Goal: Find specific page/section: Find specific page/section

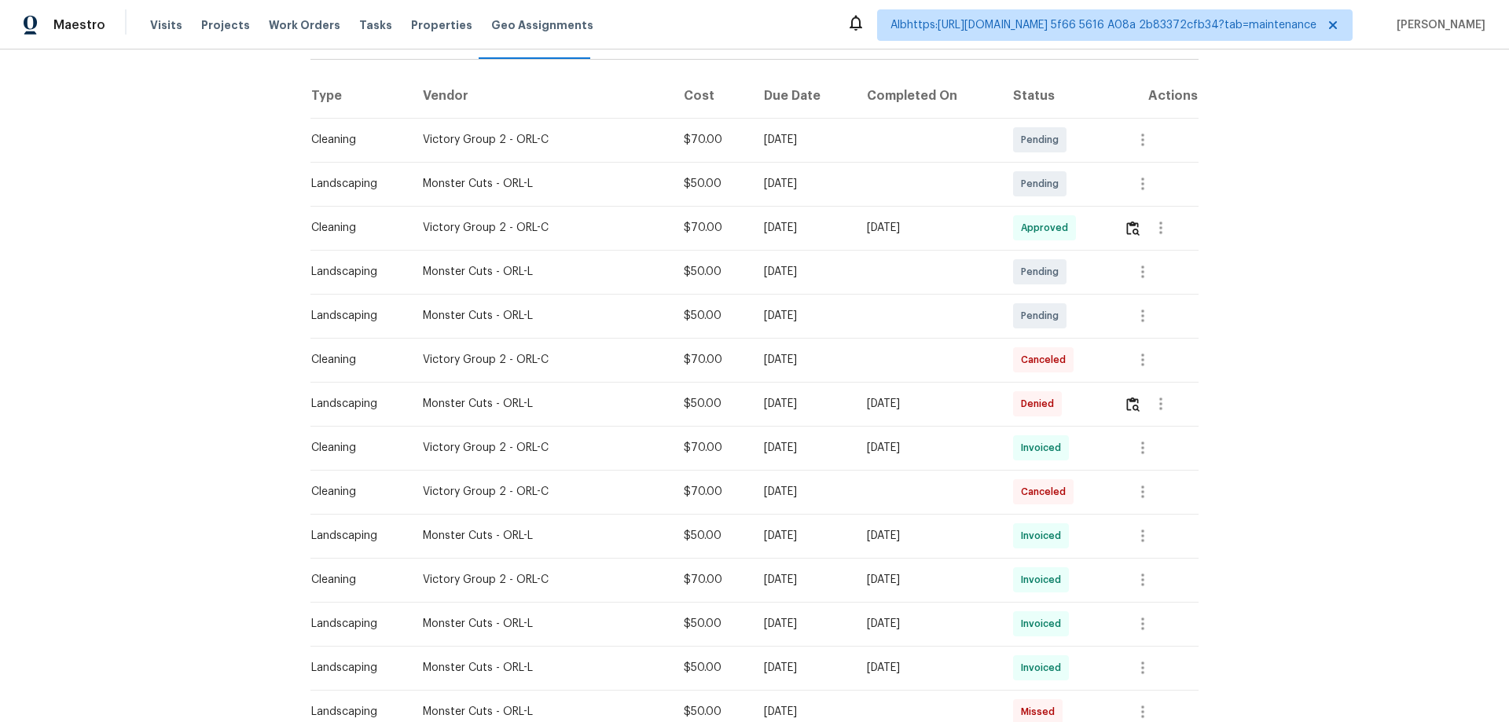
scroll to position [236, 0]
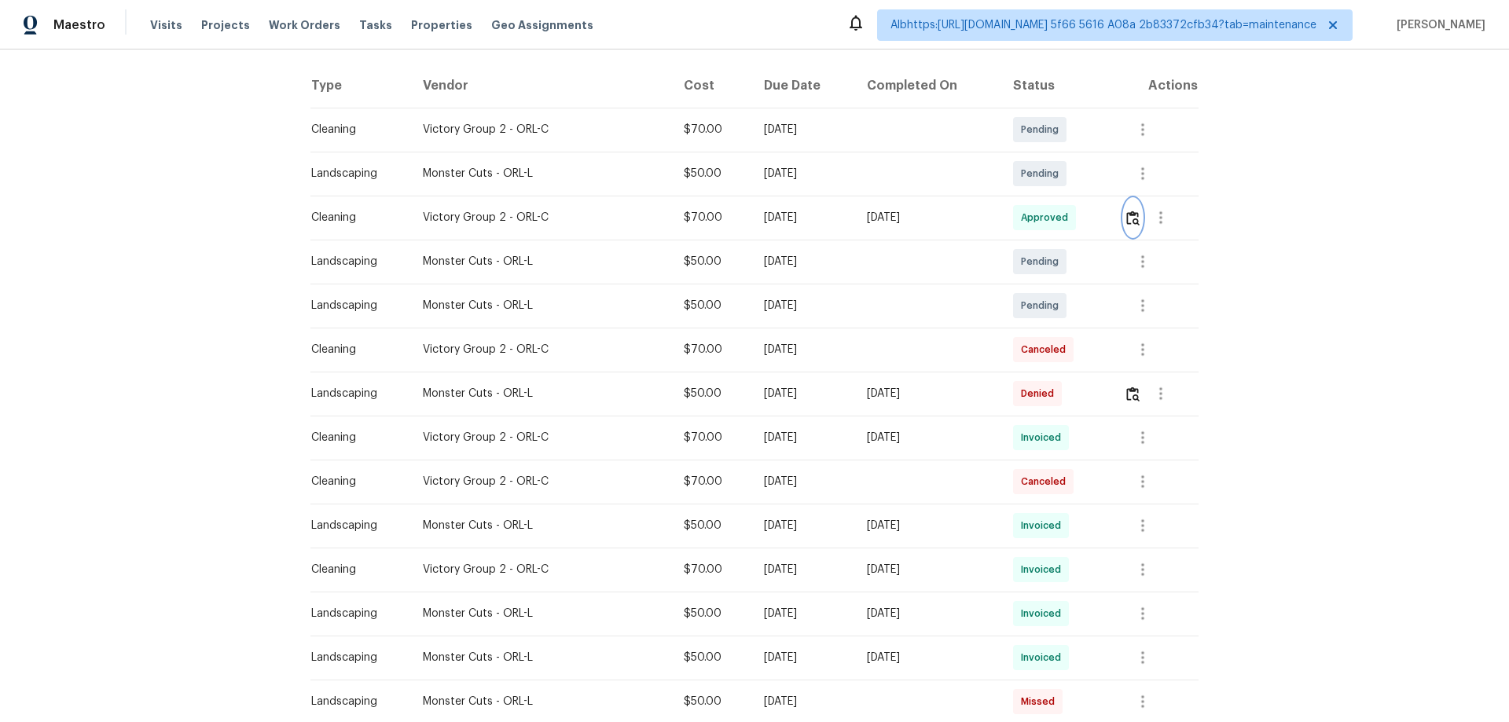
click at [1127, 215] on img "button" at bounding box center [1133, 218] width 13 height 15
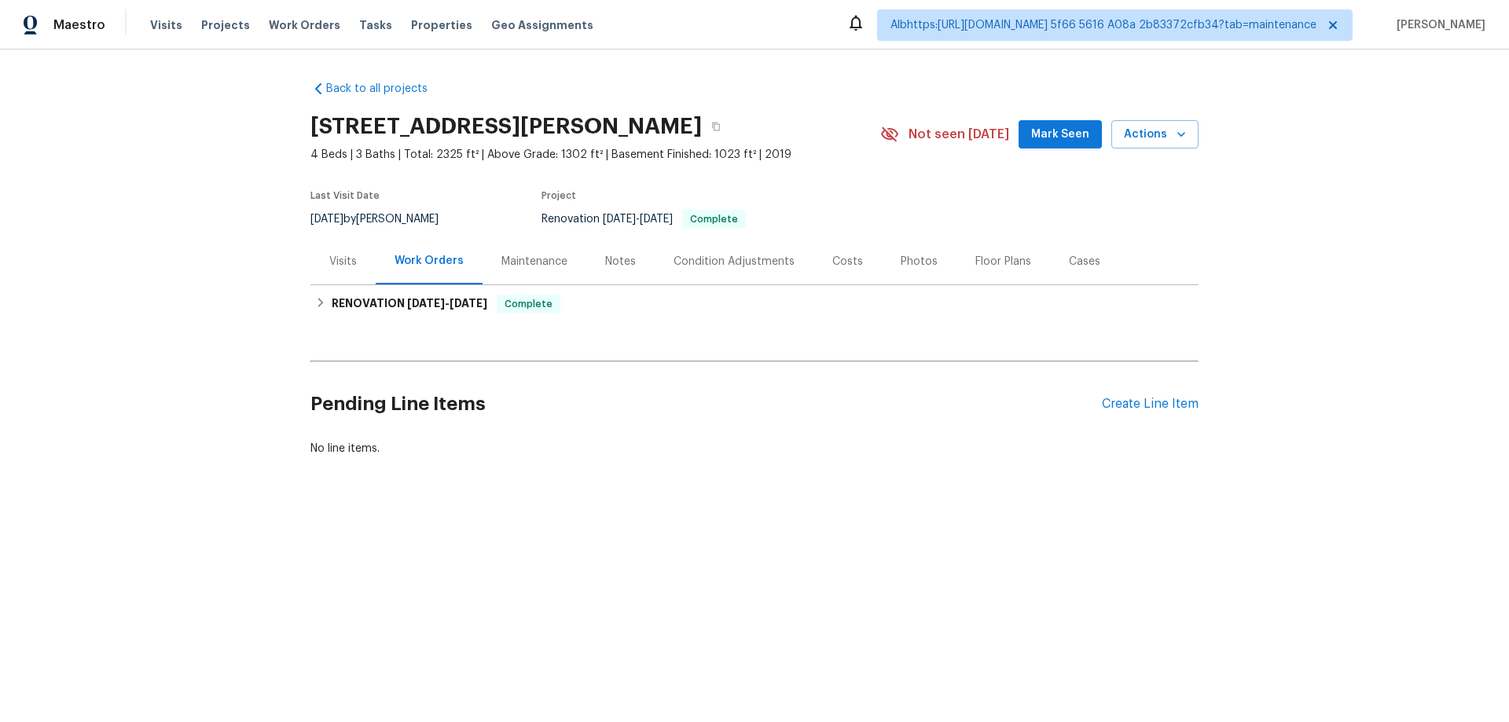
click at [361, 275] on div "Visits" at bounding box center [343, 261] width 65 height 46
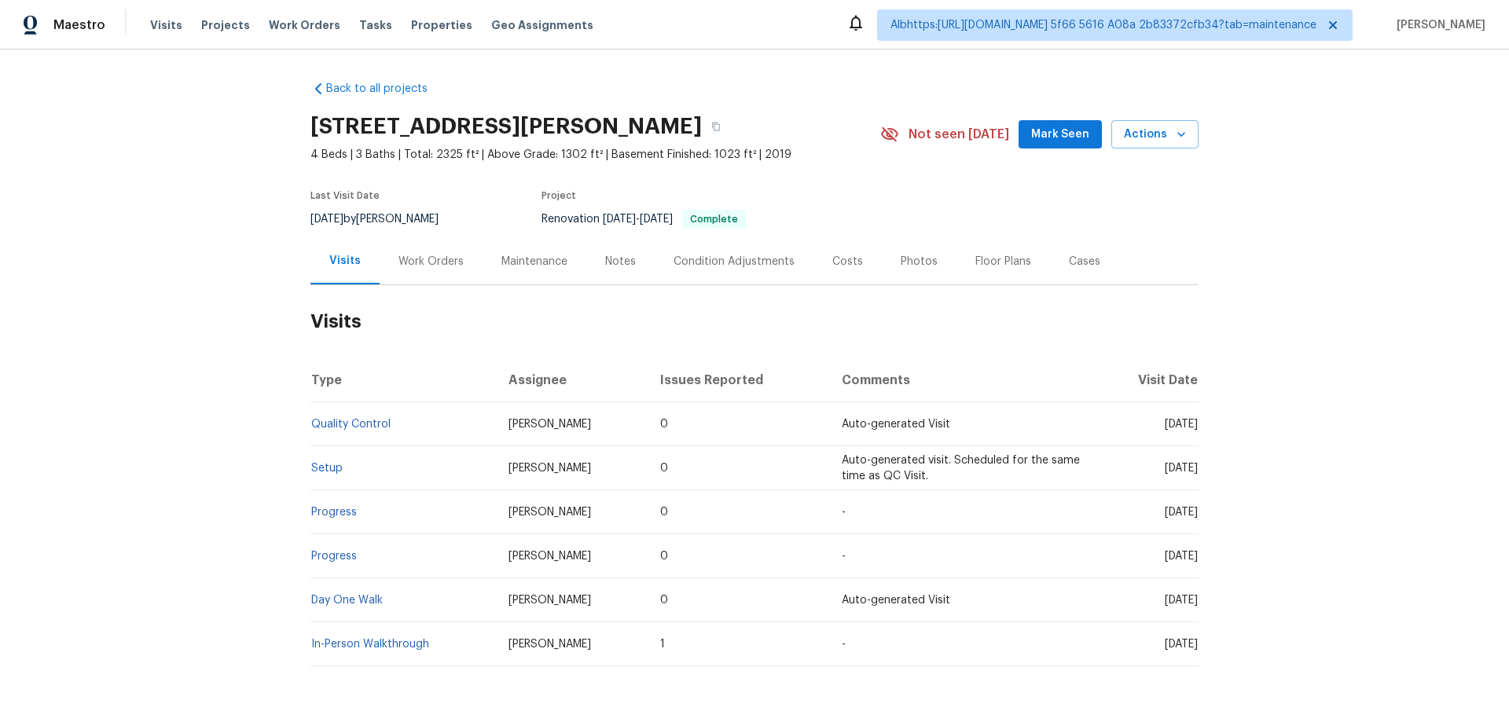
click at [400, 264] on div "Work Orders" at bounding box center [431, 262] width 65 height 16
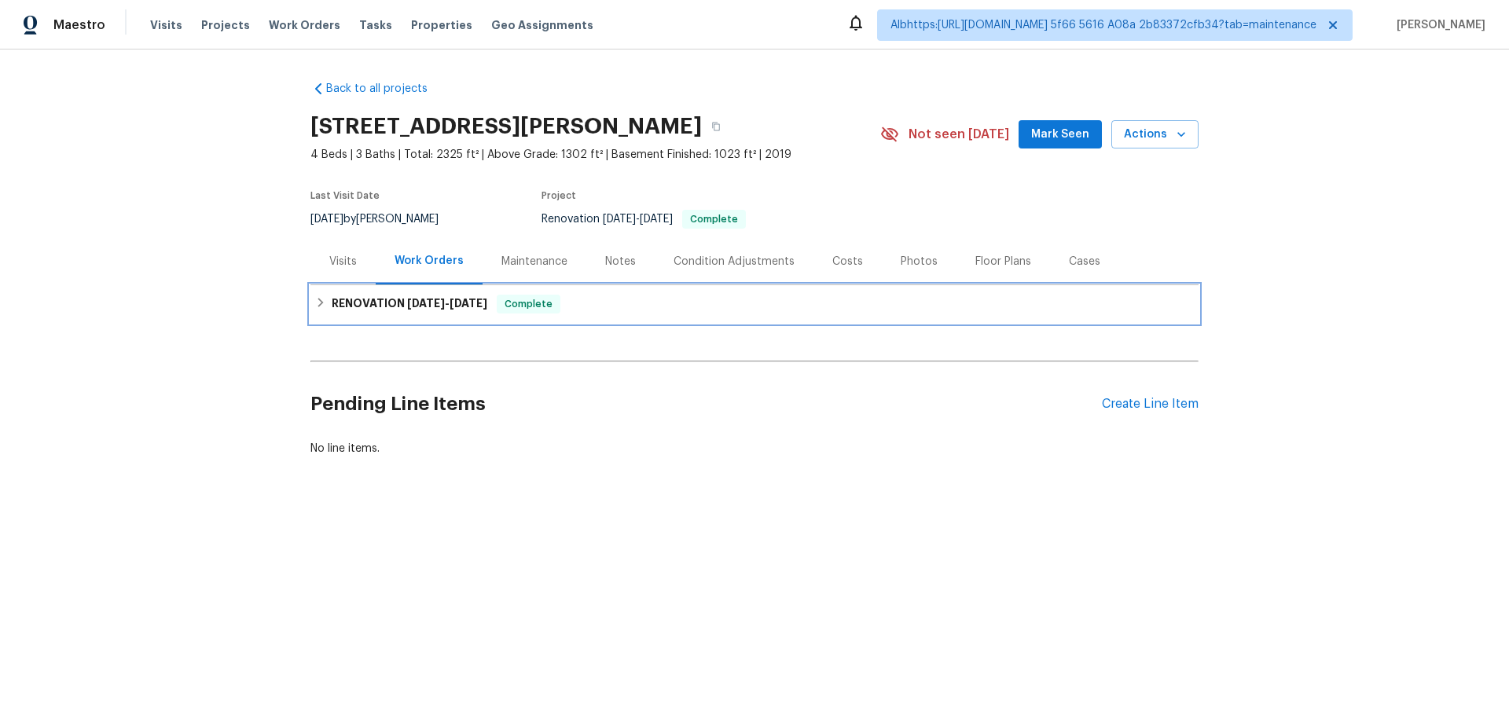
click at [351, 302] on h6 "RENOVATION 9/15/25 - 9/29/25" at bounding box center [410, 304] width 156 height 19
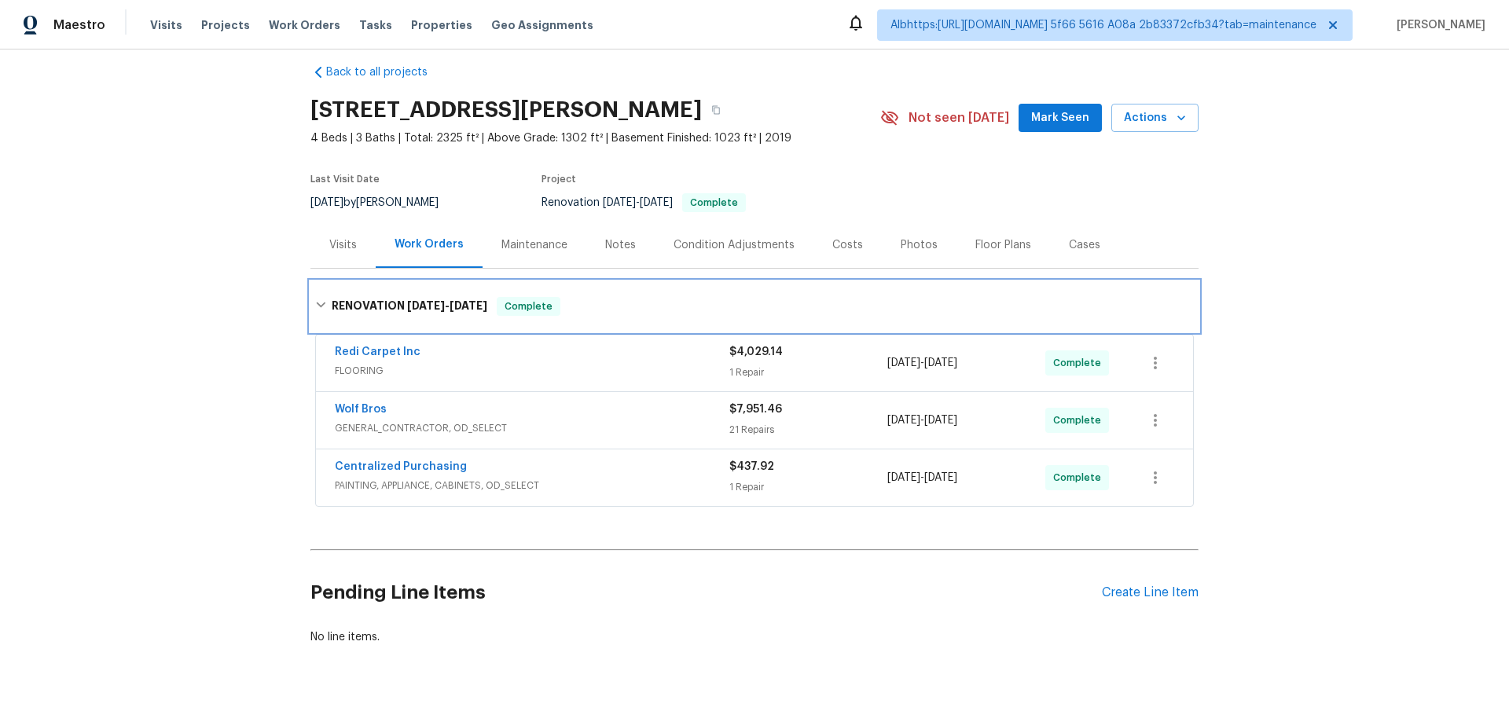
scroll to position [21, 0]
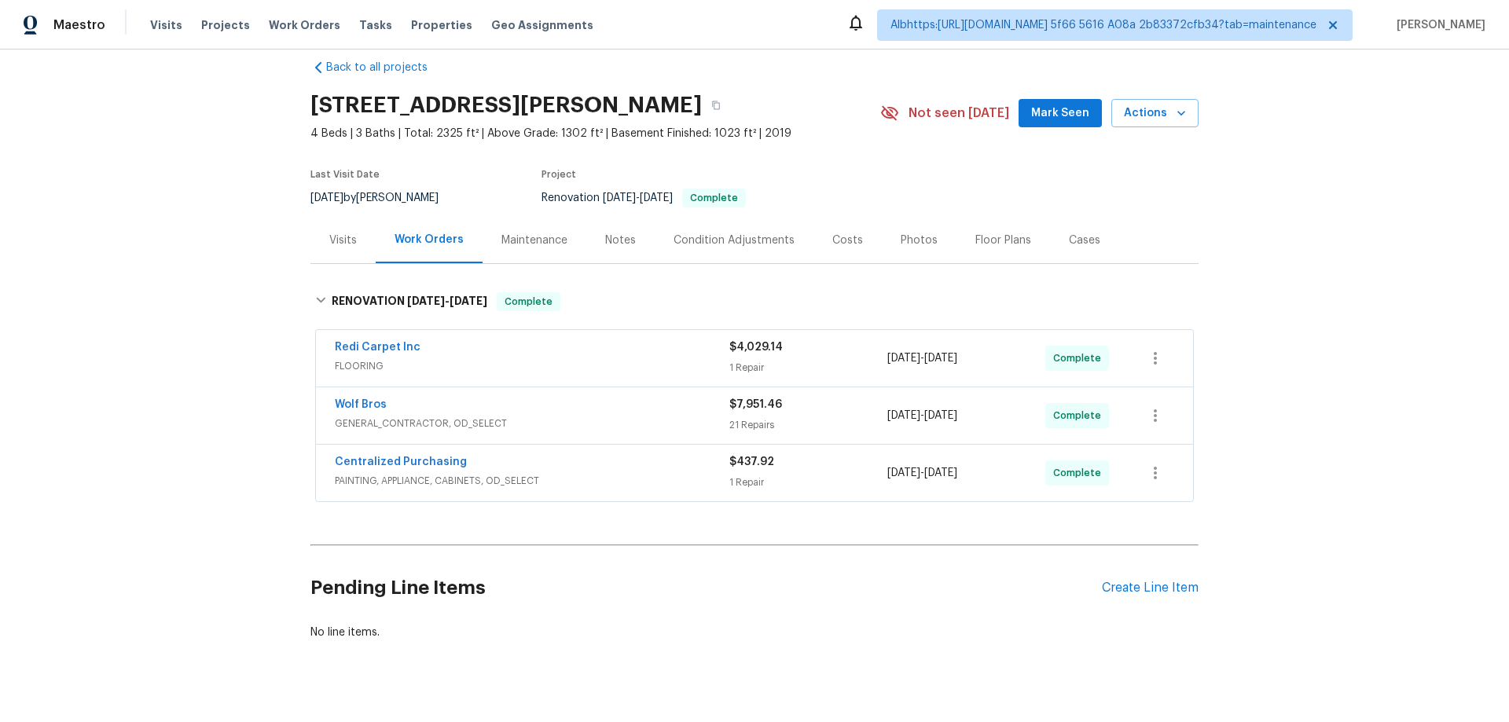
click at [219, 332] on div "Back to all projects 5510 Homeward Dr, Timnath, CO 80547 4 Beds | 3 Baths | Tot…" at bounding box center [754, 386] width 1509 height 673
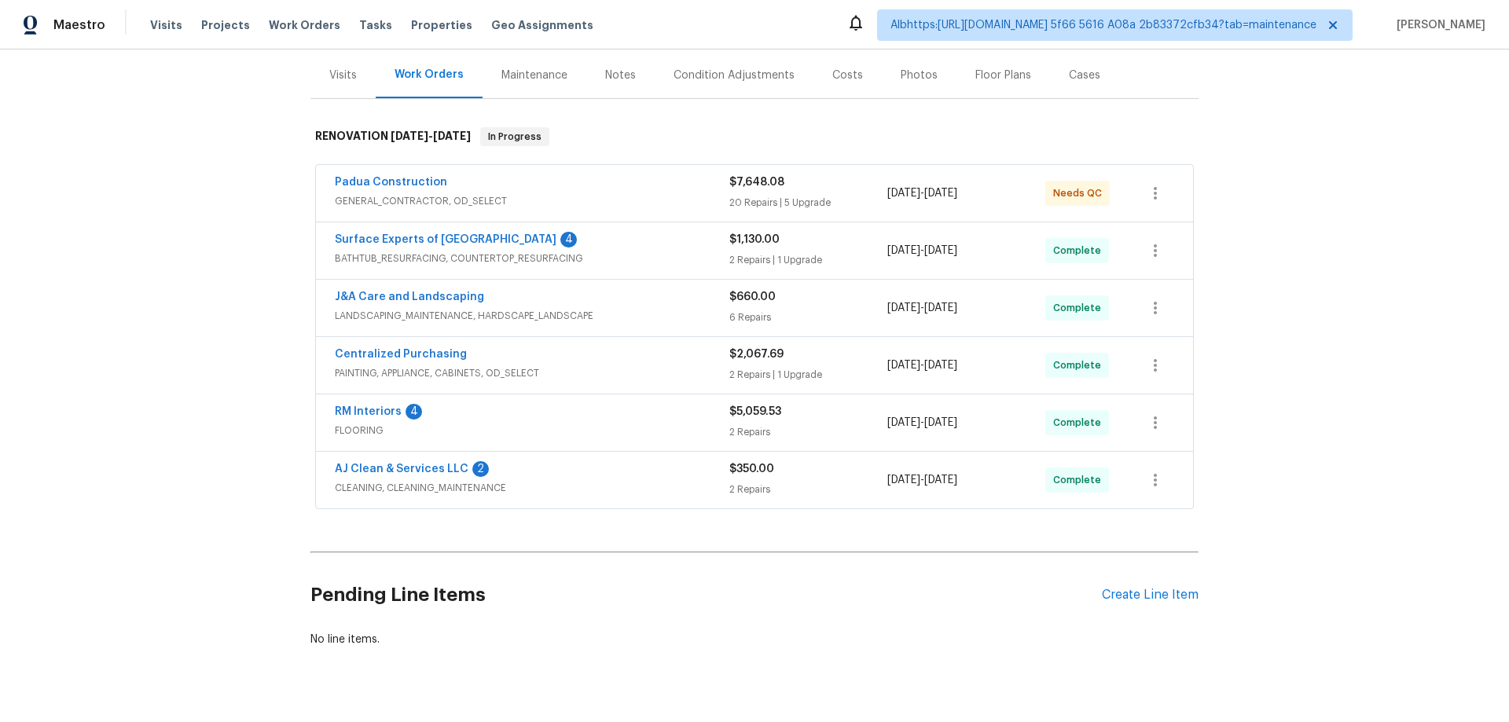
scroll to position [230, 0]
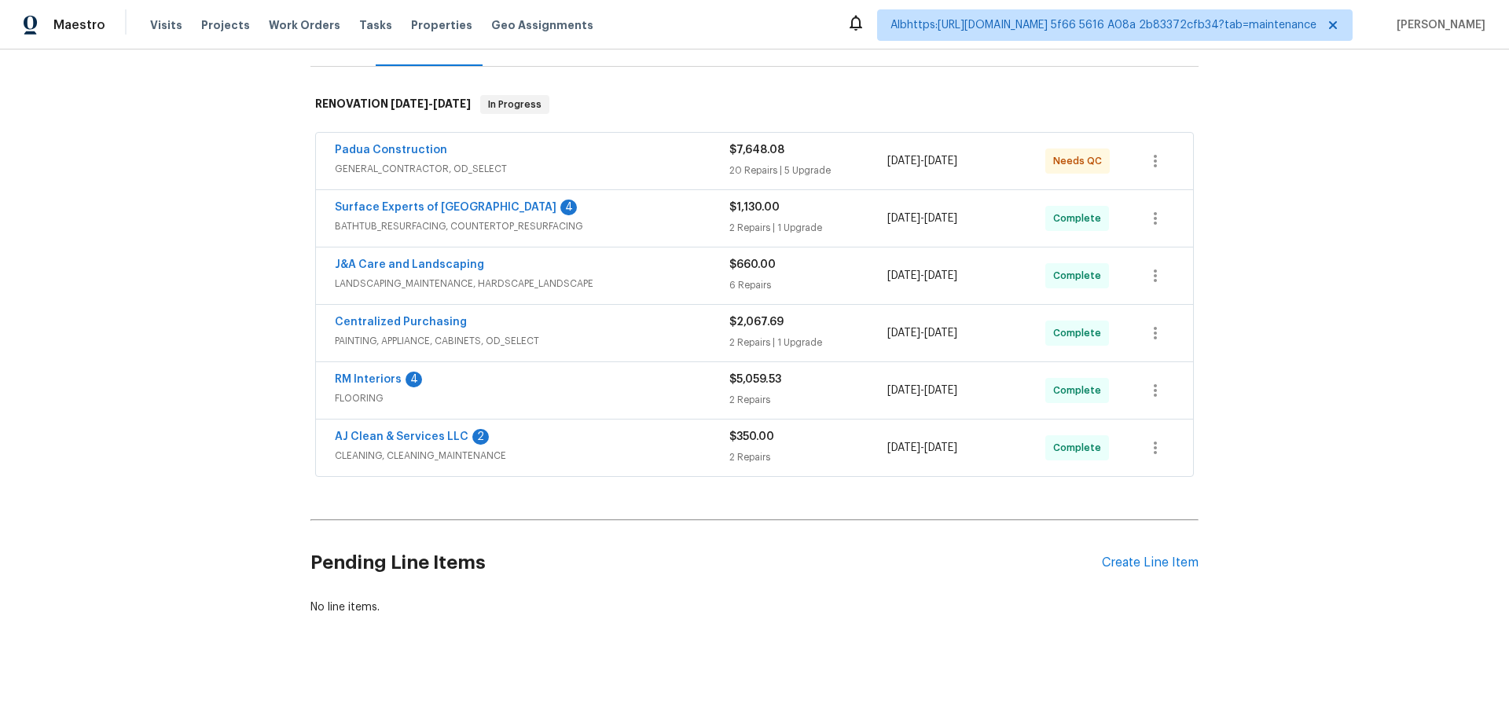
drag, startPoint x: 242, startPoint y: 314, endPoint x: 253, endPoint y: 330, distance: 19.8
click at [242, 314] on div "Back to all projects 2472 Ingleside Dr, High Point, NC 27265 3 Beds | 2 1/2 Bat…" at bounding box center [754, 386] width 1509 height 673
click at [186, 401] on div "Back to all projects 2472 Ingleside Dr, High Point, NC 27265 3 Beds | 2 1/2 Bat…" at bounding box center [754, 386] width 1509 height 673
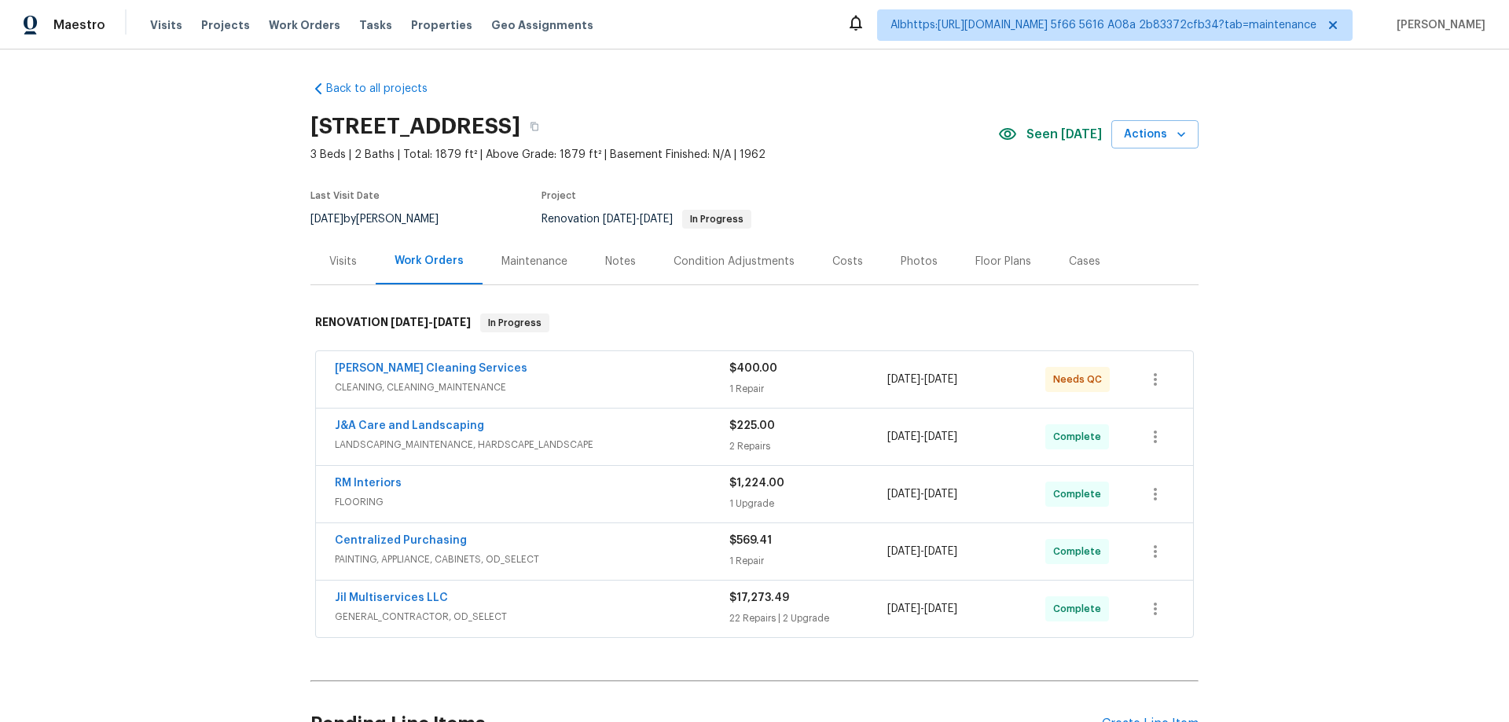
scroll to position [173, 0]
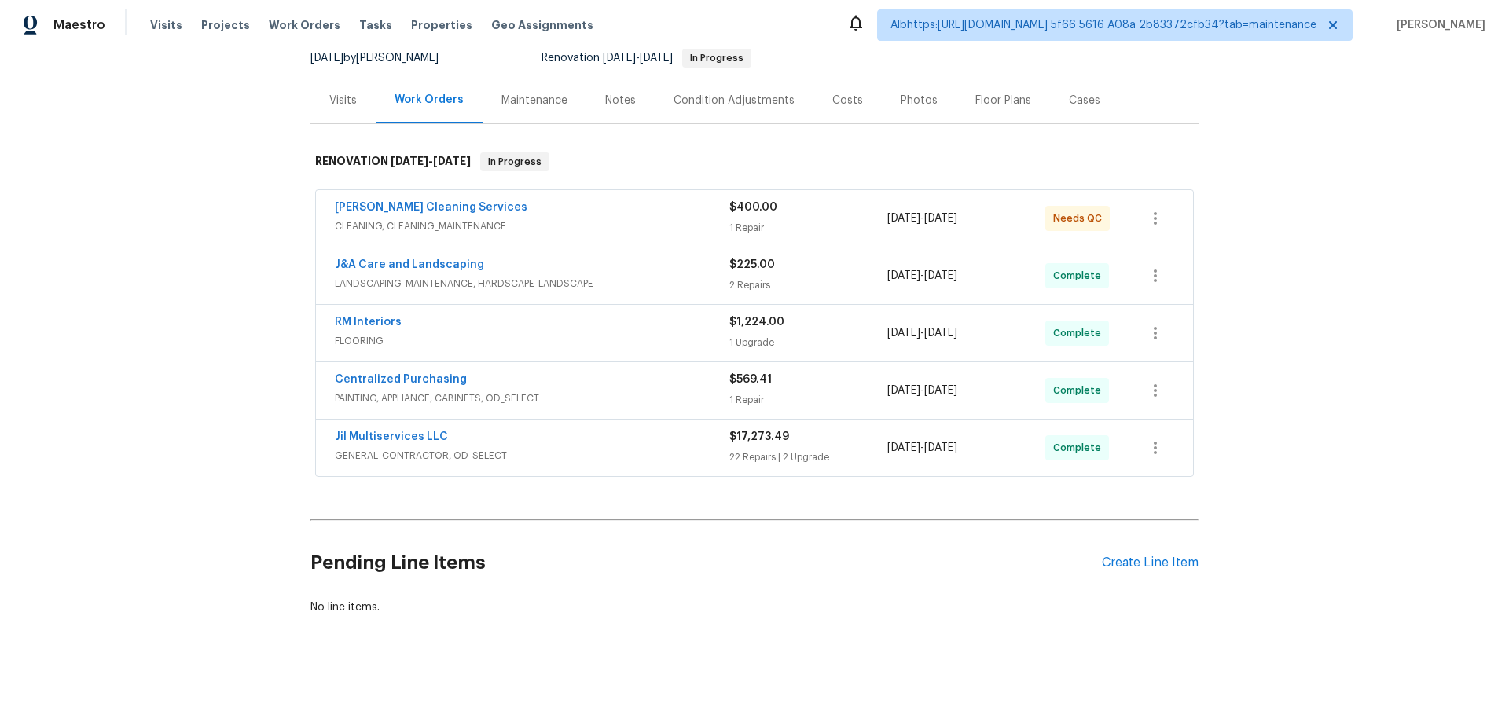
click at [185, 384] on div "Back to all projects 4601 Oak Ridge Dr, Winston Salem, NC 27105 3 Beds | 2 Bath…" at bounding box center [754, 386] width 1509 height 673
click at [204, 484] on div "Back to all projects 4601 Oak Ridge Dr, Winston Salem, NC 27105 3 Beds | 2 Bath…" at bounding box center [754, 386] width 1509 height 673
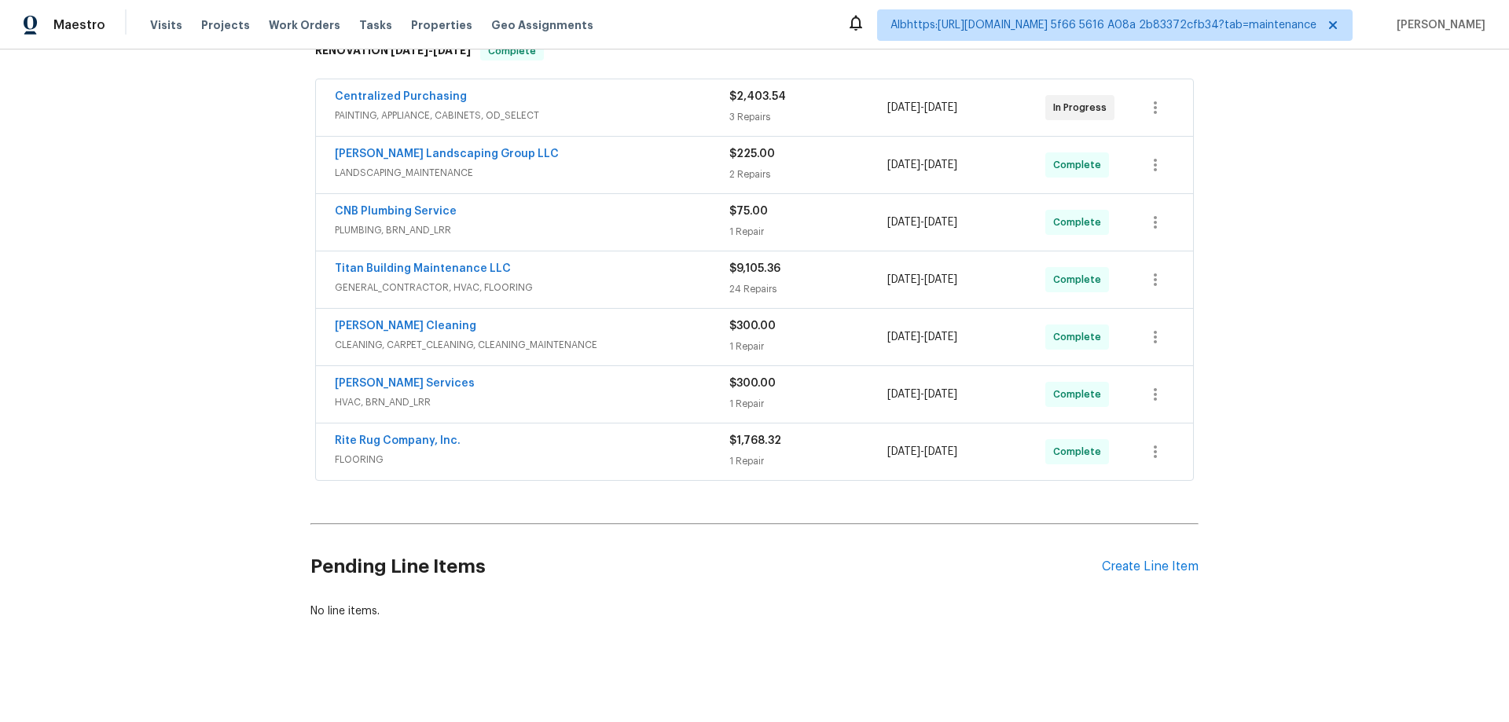
scroll to position [288, 0]
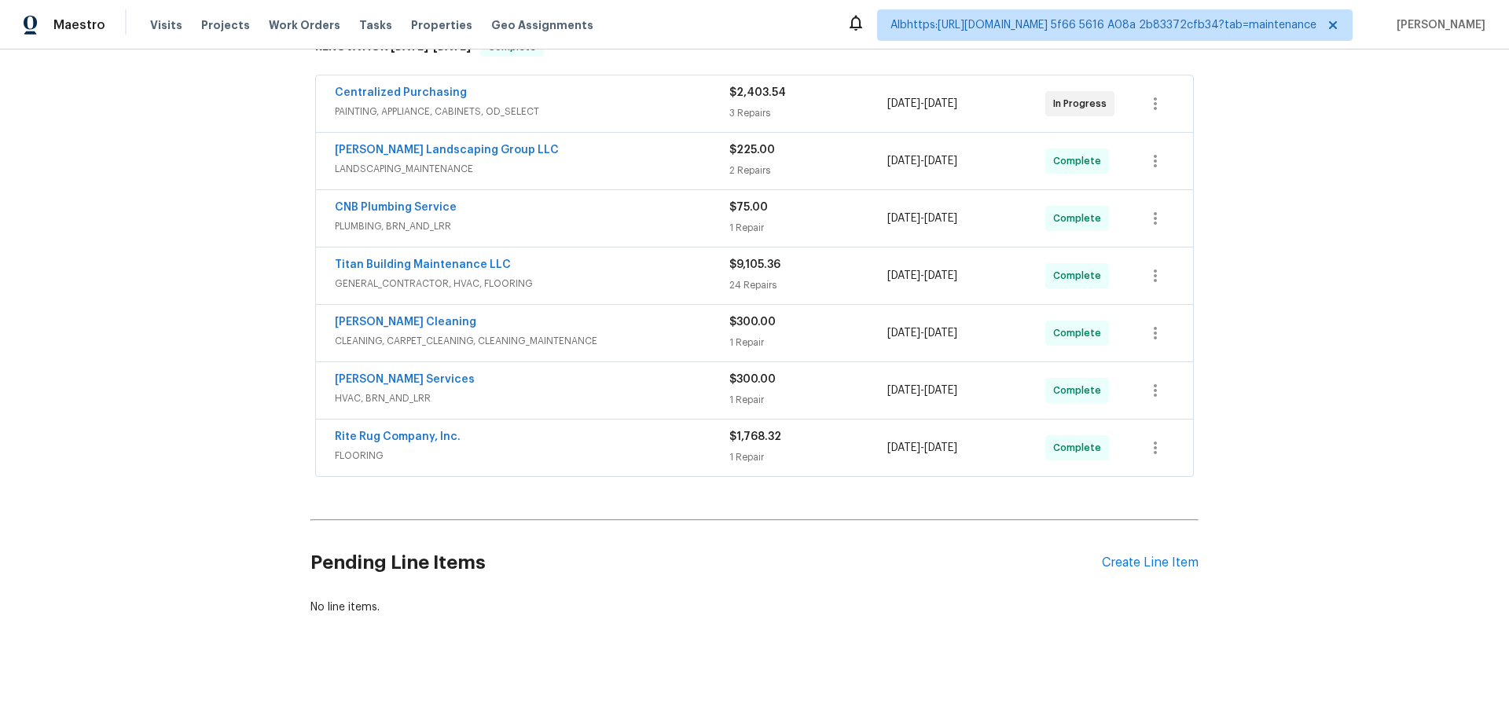
click at [311, 403] on div "Centralized Purchasing PAINTING, APPLIANCE, CABINETS, OD_SELECT $2,403.54 3 Rep…" at bounding box center [755, 277] width 888 height 410
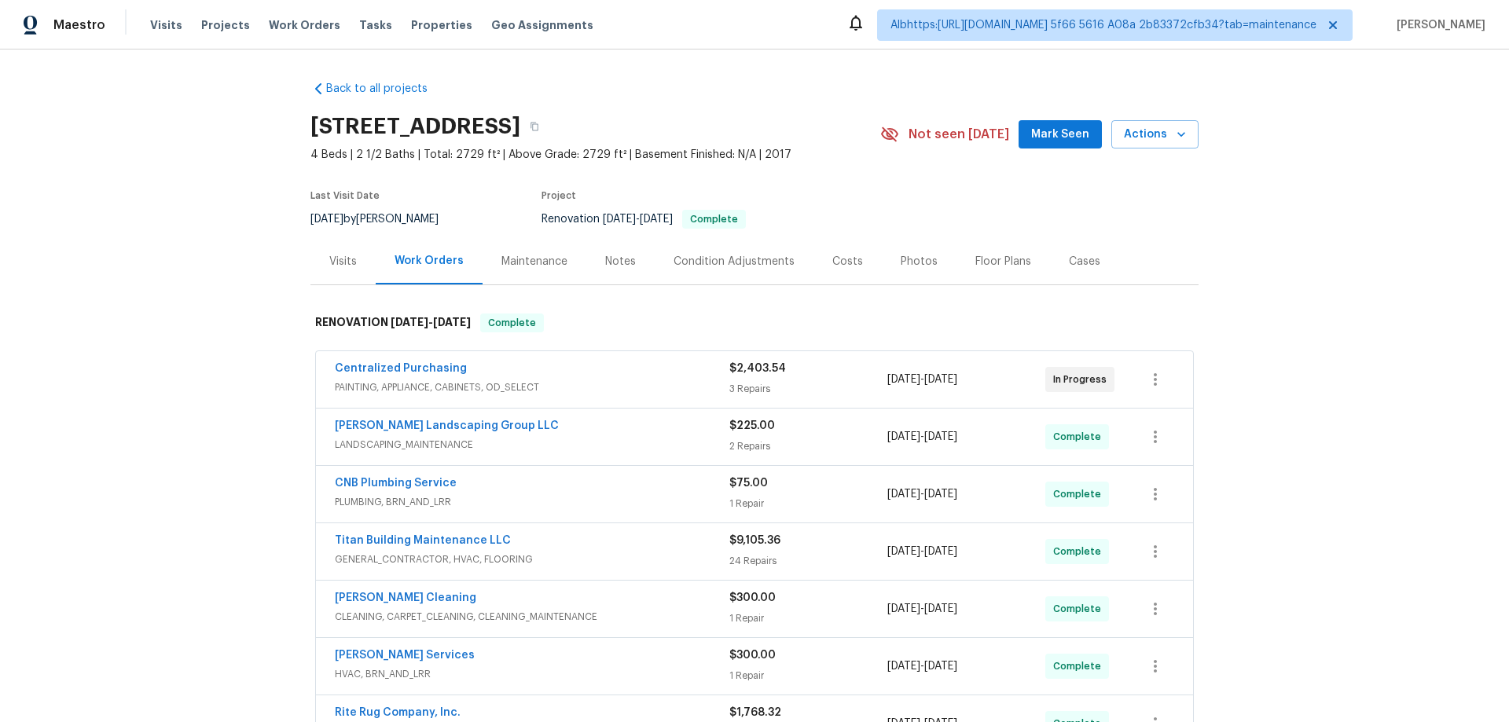
click at [233, 393] on div "Back to all projects 1514 Oak Dr, Murfreesboro, TN 37128 4 Beds | 2 1/2 Baths |…" at bounding box center [754, 386] width 1509 height 673
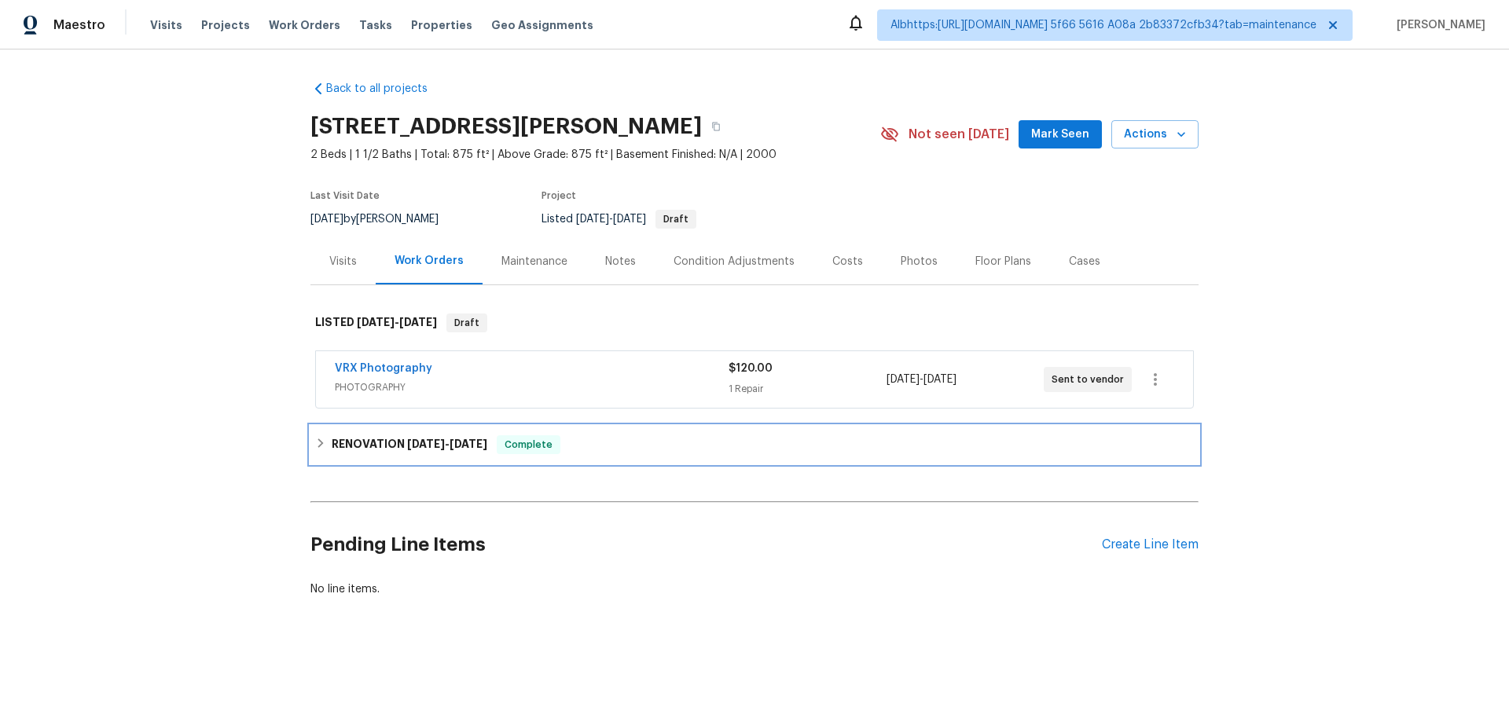
click at [332, 436] on h6 "RENOVATION [DATE] - [DATE]" at bounding box center [410, 445] width 156 height 19
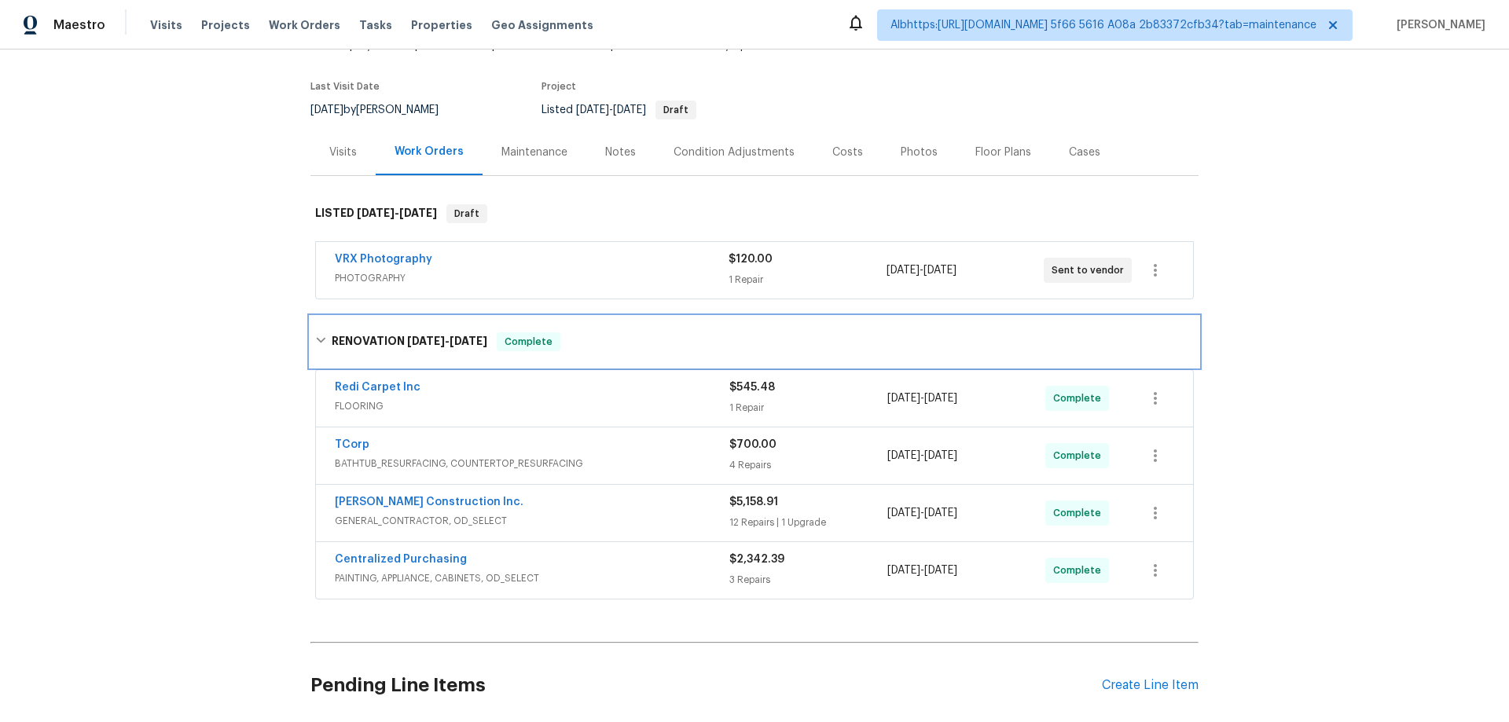
scroll to position [228, 0]
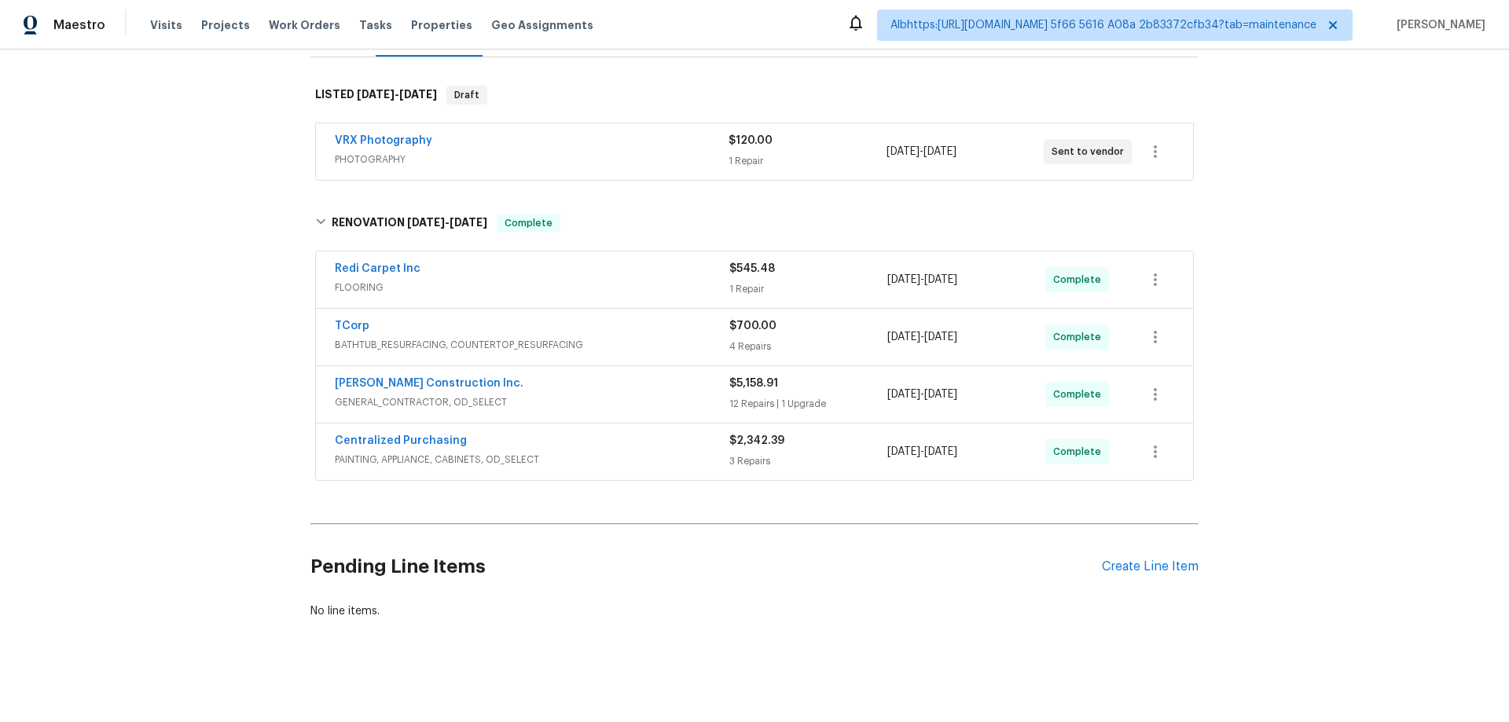
click at [167, 388] on div "Back to all projects [STREET_ADDRESS][PERSON_NAME] 2 Beds | 1 1/2 Baths | Total…" at bounding box center [754, 386] width 1509 height 673
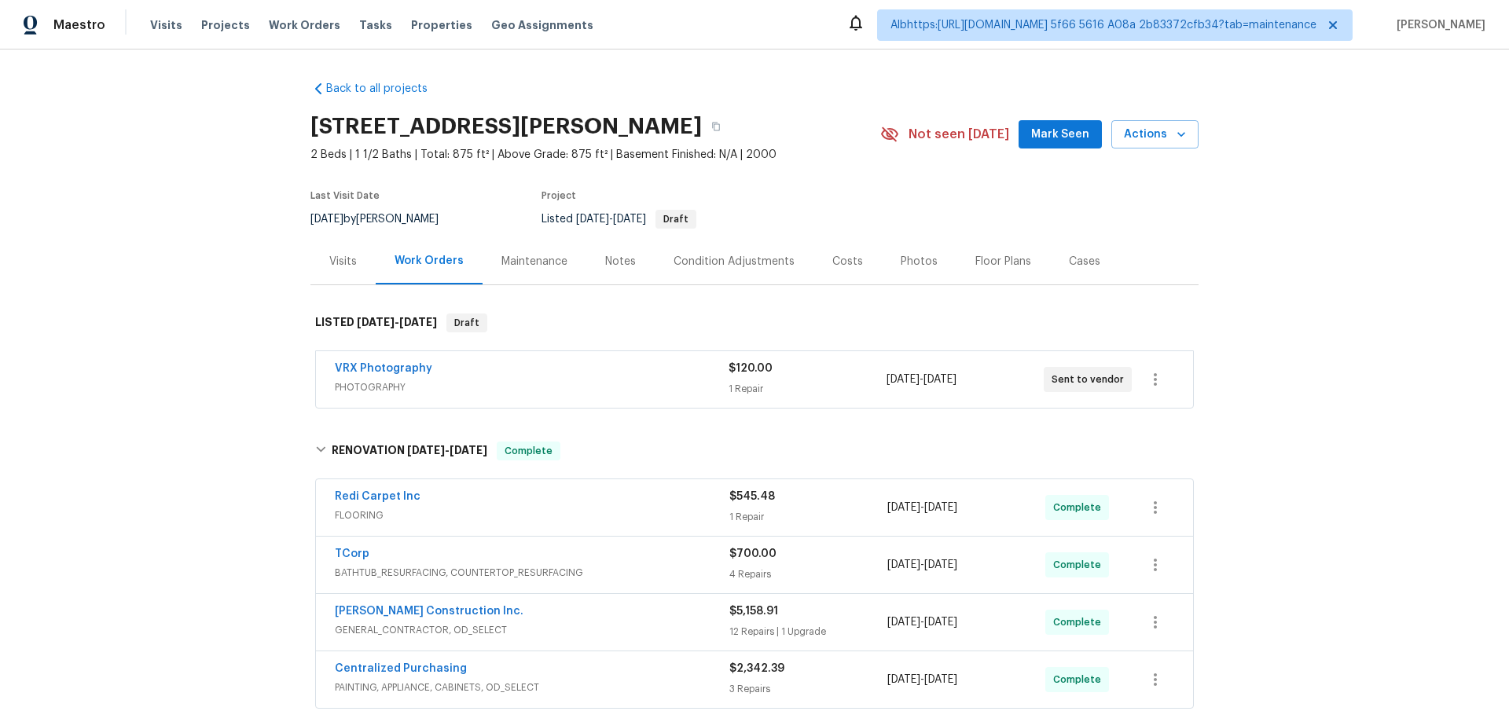
click at [133, 402] on div "Back to all projects [STREET_ADDRESS][PERSON_NAME] 2 Beds | 1 1/2 Baths | Total…" at bounding box center [754, 386] width 1509 height 673
drag, startPoint x: 1457, startPoint y: 303, endPoint x: 1233, endPoint y: 274, distance: 225.0
click at [1456, 301] on div "Back to all projects [STREET_ADDRESS][PERSON_NAME] 2 Beds | 1 1/2 Baths | Total…" at bounding box center [754, 386] width 1509 height 673
click at [274, 289] on div "Back to all projects 1059 S Walden Way Apt 155, Aurora, CO 80017 2 Beds | 1 1/2…" at bounding box center [754, 386] width 1509 height 673
click at [205, 380] on div "Back to all projects 1059 S Walden Way Apt 155, Aurora, CO 80017 2 Beds | 1 1/2…" at bounding box center [754, 386] width 1509 height 673
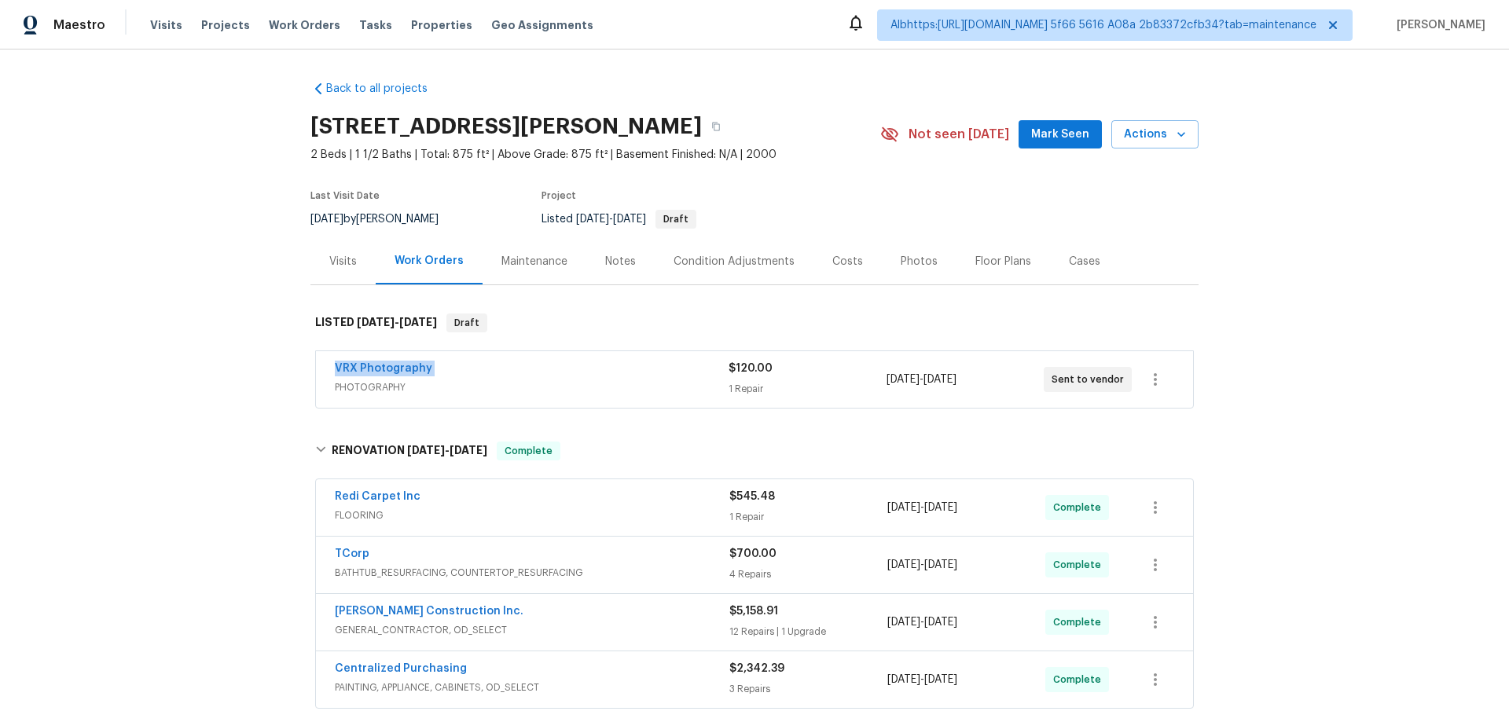
click at [179, 383] on div "Back to all projects 1059 S Walden Way Apt 155, Aurora, CO 80017 2 Beds | 1 1/2…" at bounding box center [754, 386] width 1509 height 673
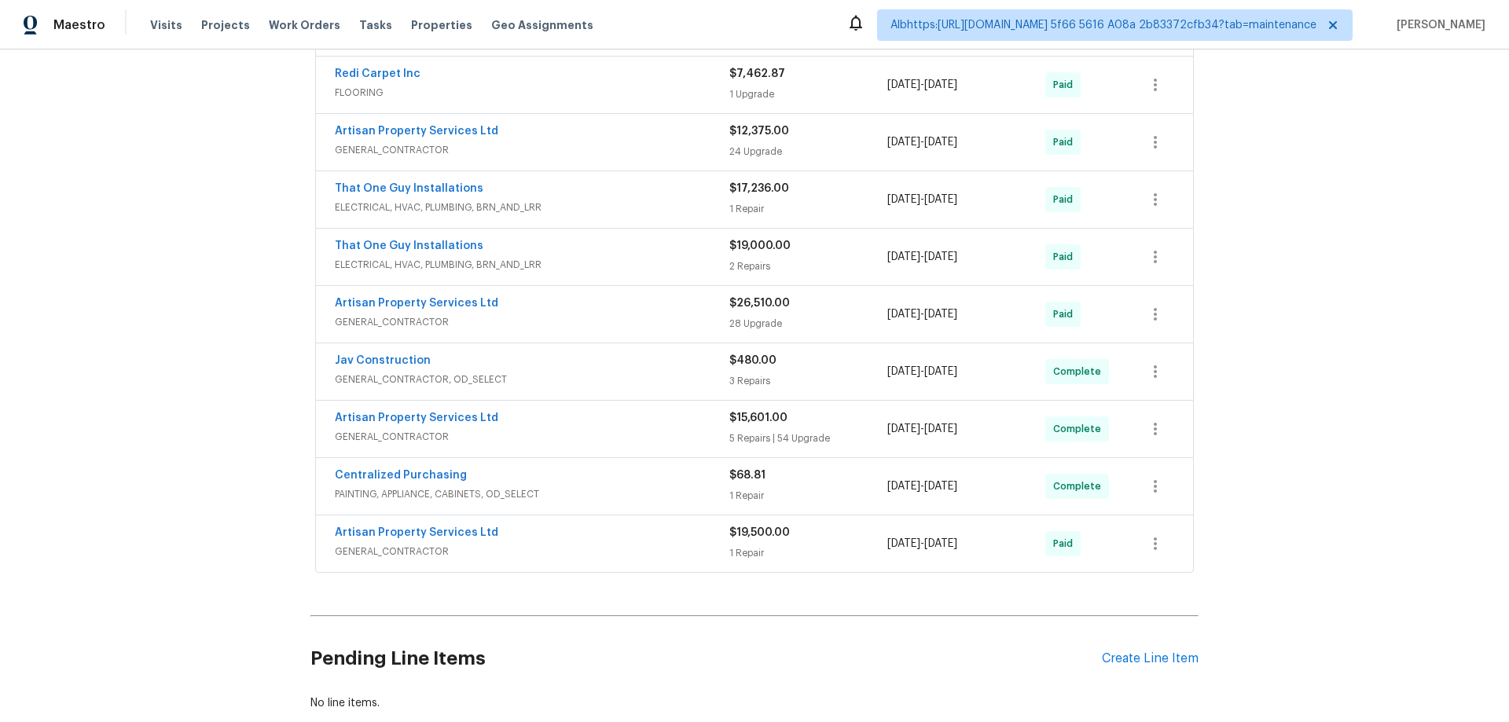
scroll to position [550, 0]
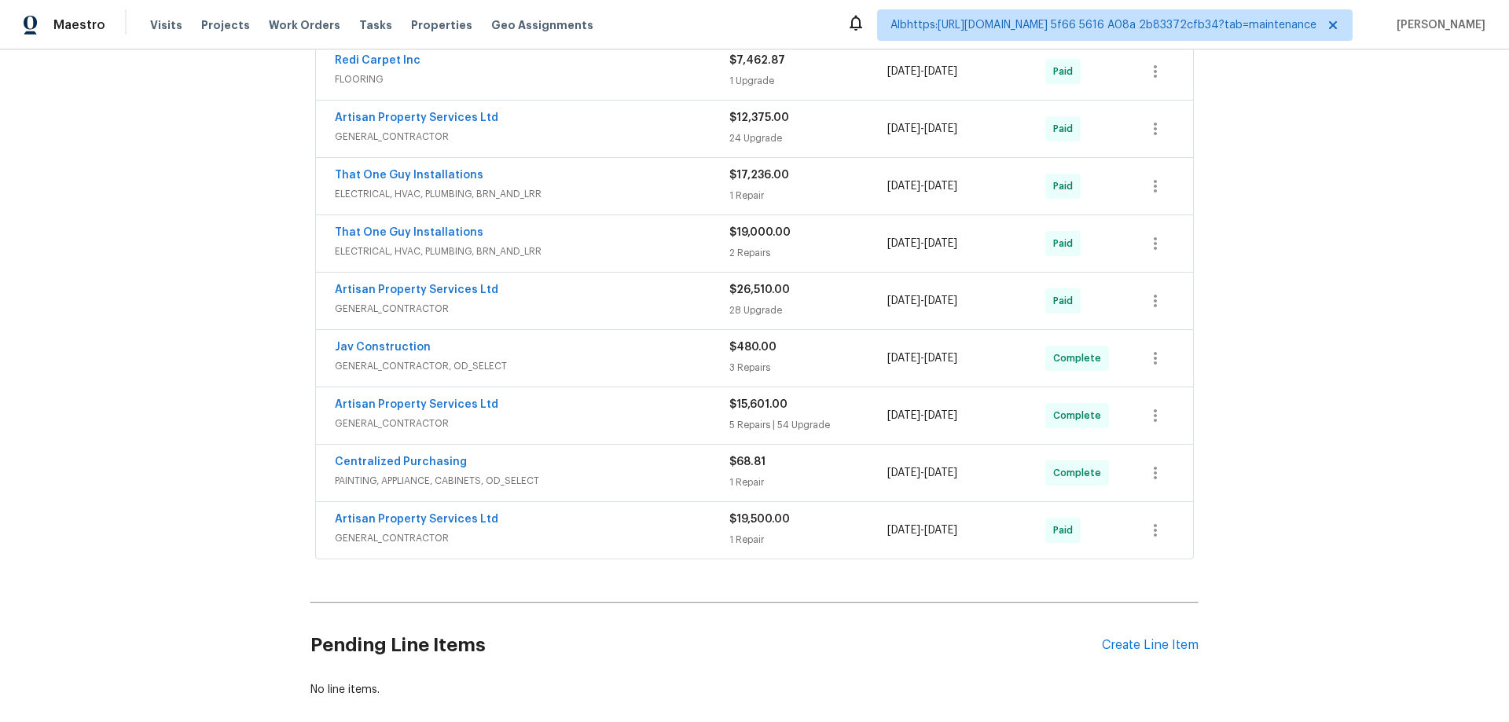
click at [235, 392] on div "Back to all projects 8090 W 68th Ave, Arvada, CO 80004 3 Beds | 2 Baths | Total…" at bounding box center [754, 386] width 1509 height 673
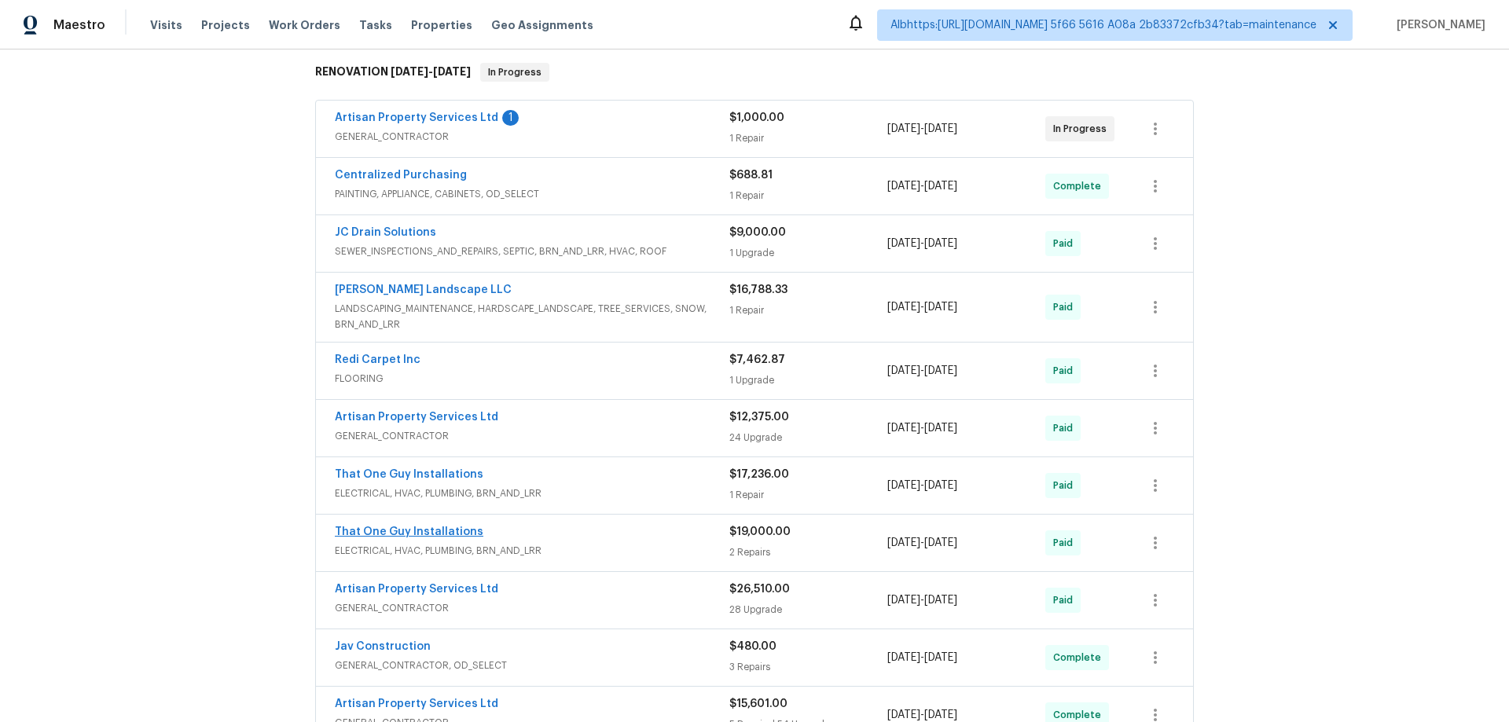
scroll to position [472, 0]
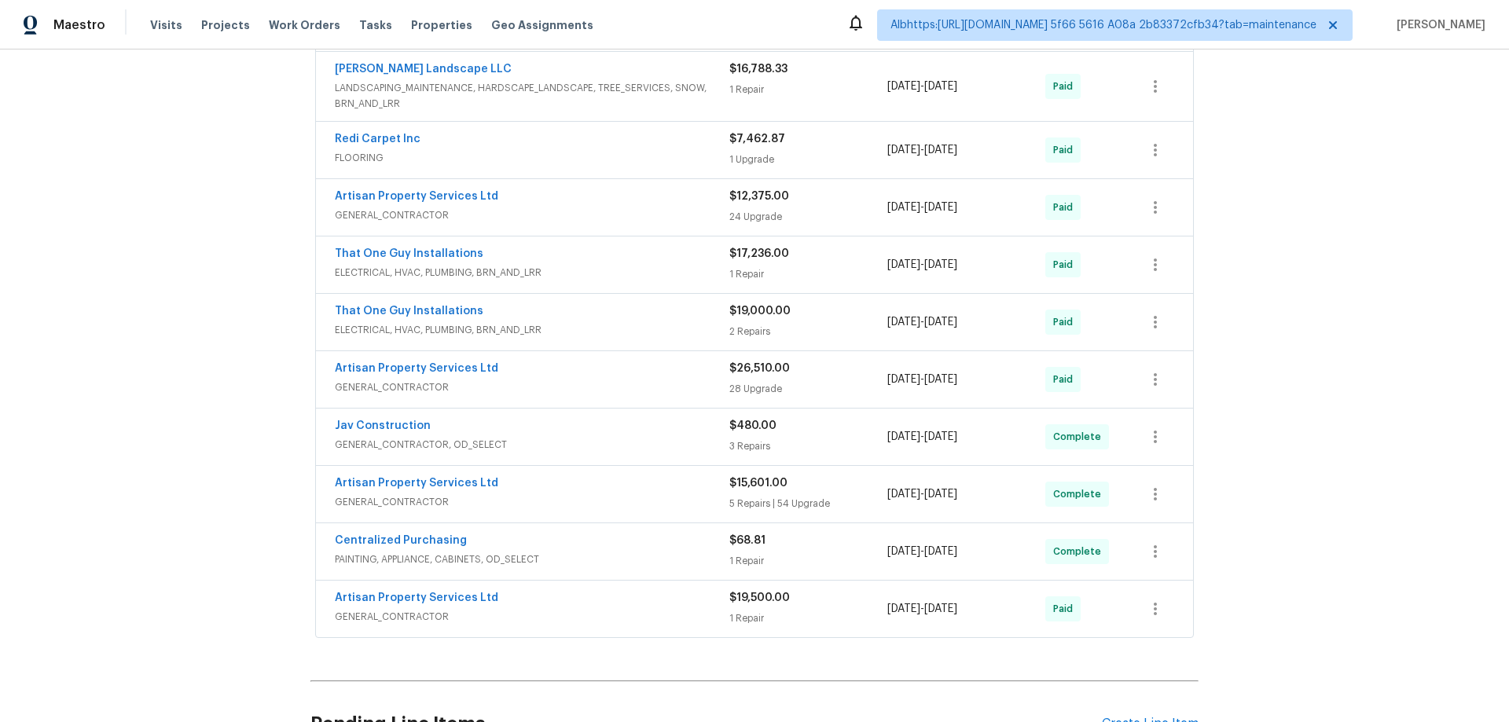
click at [263, 245] on div "Back to all projects 8090 W 68th Ave, Arvada, CO 80004 3 Beds | 2 Baths | Total…" at bounding box center [754, 386] width 1509 height 673
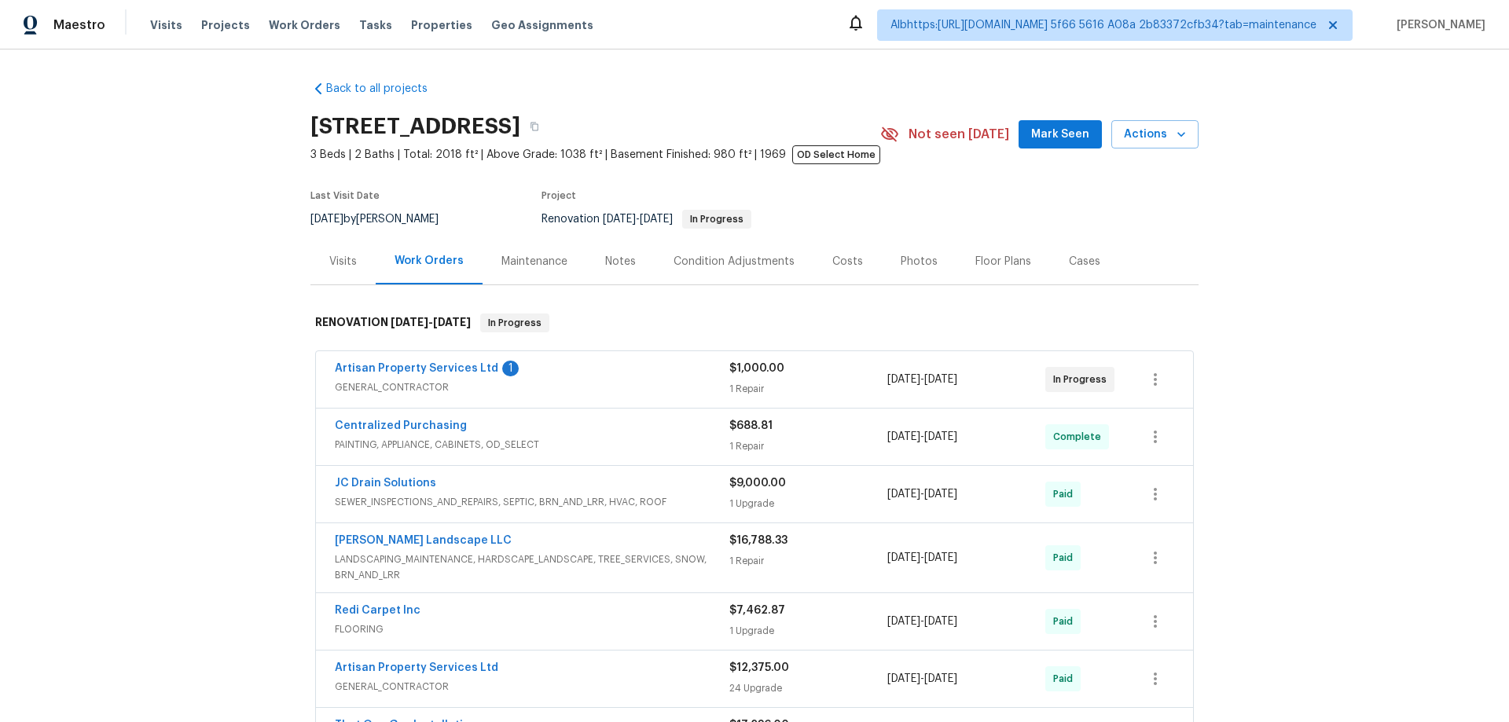
click at [162, 415] on div "Back to all projects 8090 W 68th Ave, Arvada, CO 80004 3 Beds | 2 Baths | Total…" at bounding box center [754, 386] width 1509 height 673
click at [178, 186] on div "Back to all projects 8090 W 68th Ave, Arvada, CO 80004 3 Beds | 2 Baths | Total…" at bounding box center [754, 386] width 1509 height 673
click at [194, 415] on div "Back to all projects 8090 W 68th Ave, Arvada, CO 80004 3 Beds | 2 Baths | Total…" at bounding box center [754, 386] width 1509 height 673
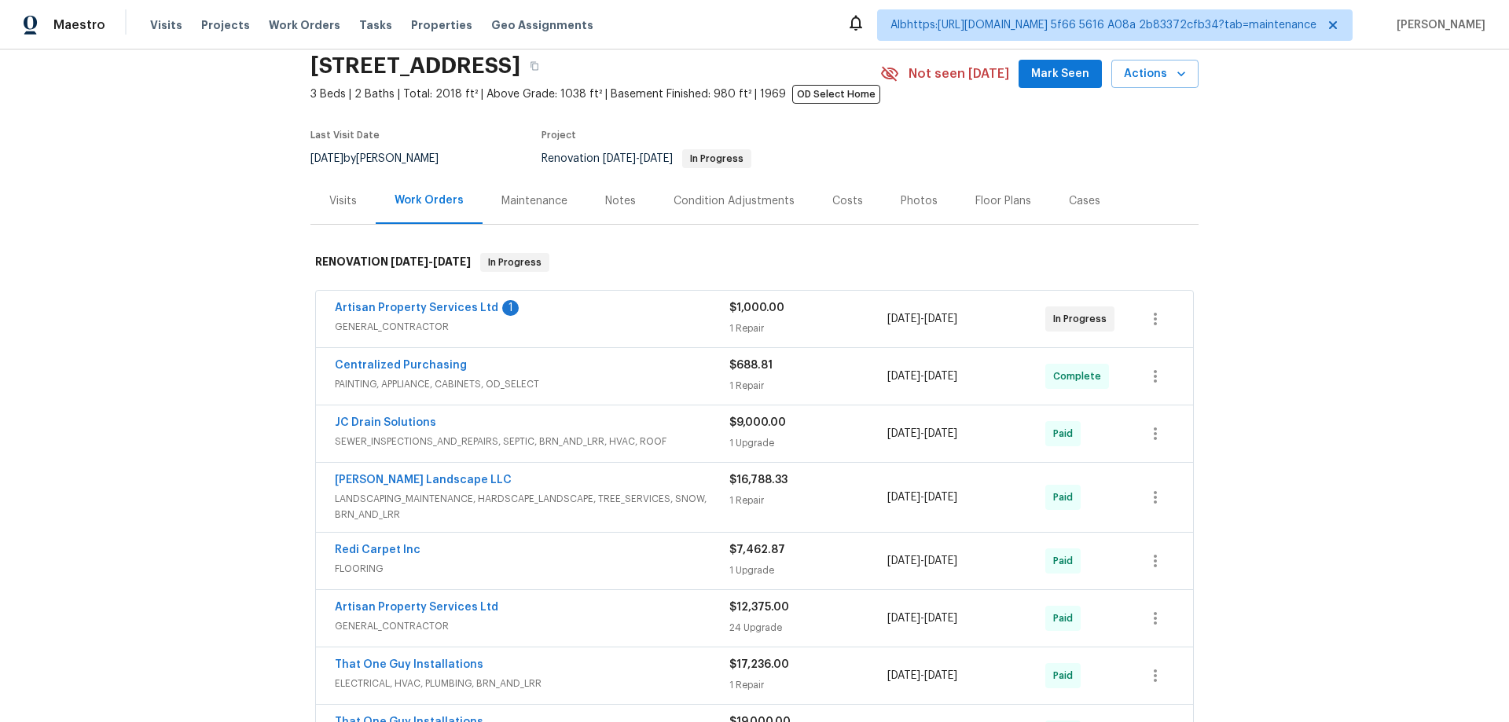
scroll to position [236, 0]
